Goal: Check status: Check status

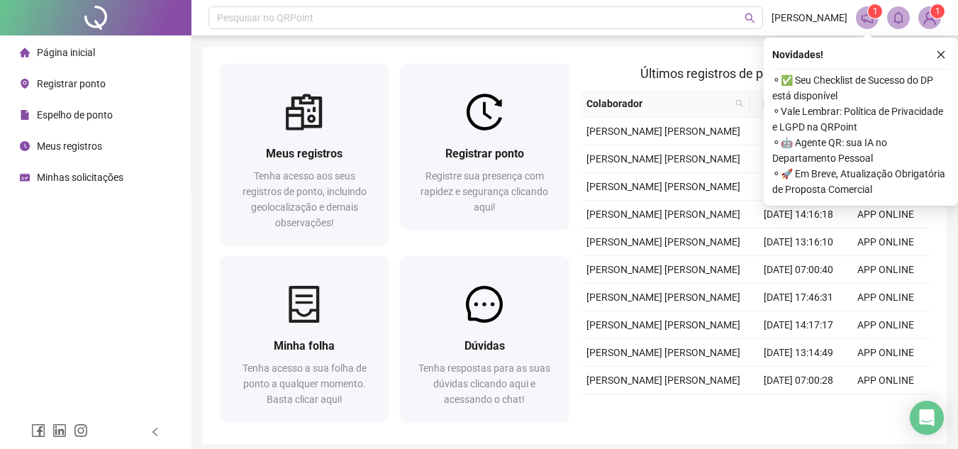
click at [93, 106] on div "Espelho de ponto" at bounding box center [66, 115] width 93 height 28
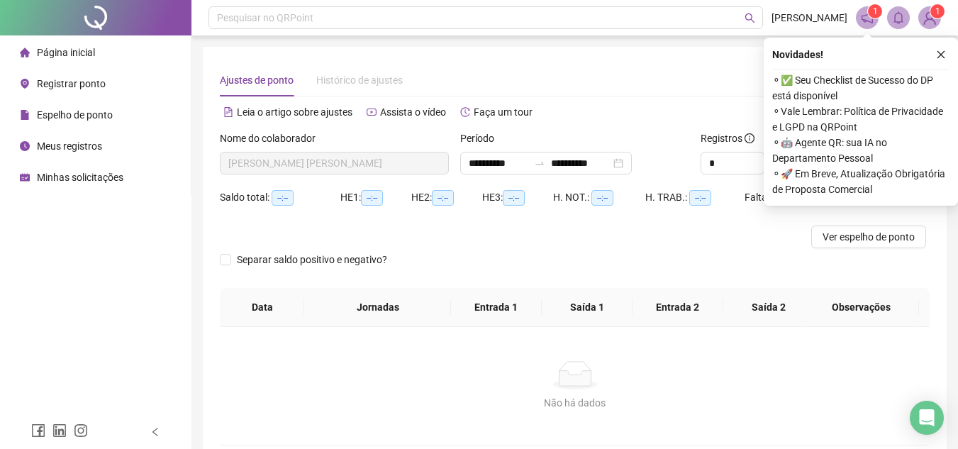
type input "**********"
click at [936, 54] on icon "close" at bounding box center [941, 55] width 10 height 10
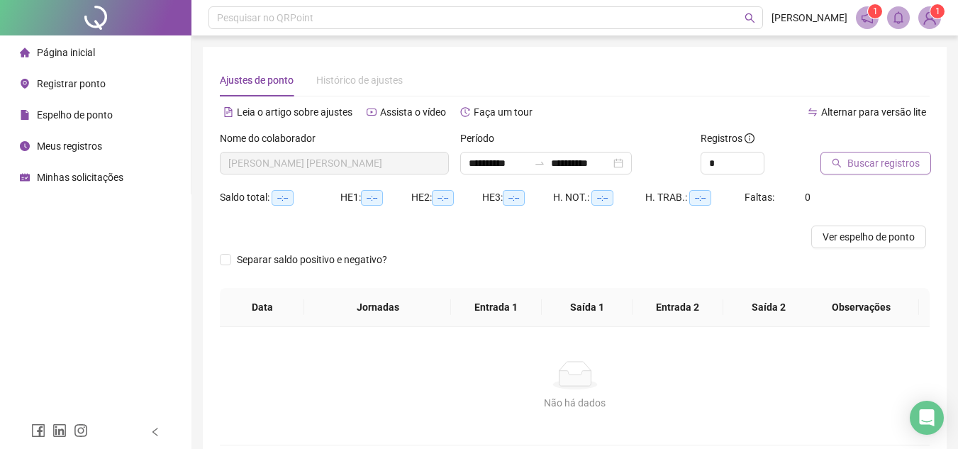
click at [885, 157] on span "Buscar registros" at bounding box center [883, 163] width 72 height 16
